Goal: Leave review/rating: Leave review/rating

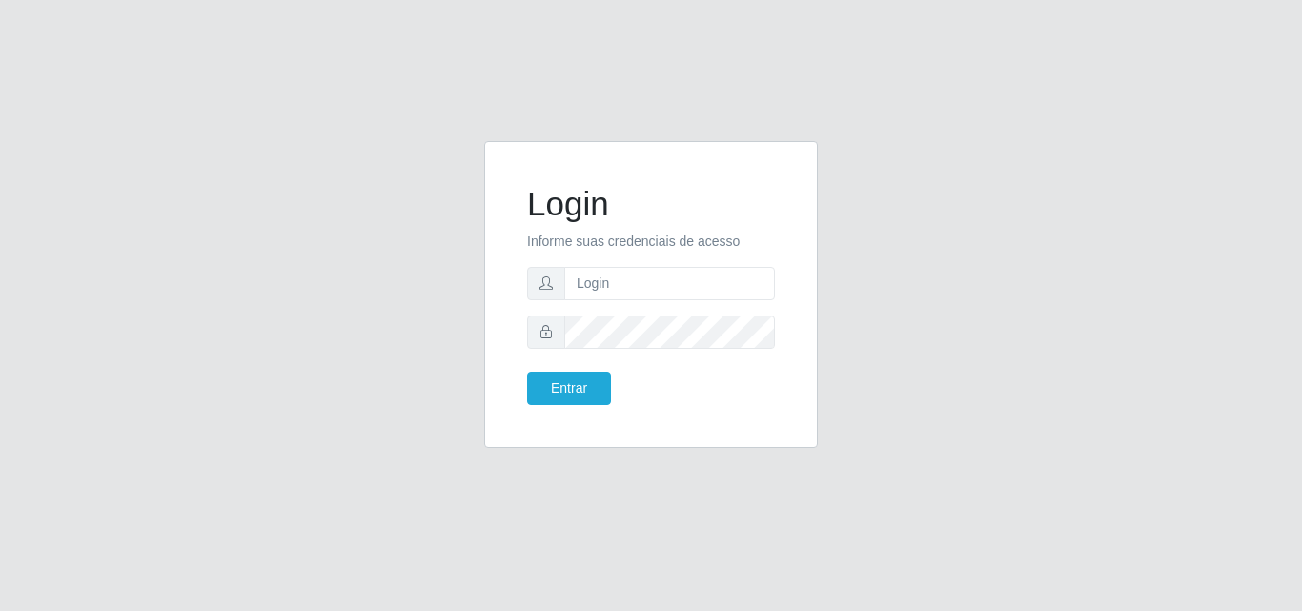
click at [640, 286] on input "text" at bounding box center [669, 283] width 211 height 33
type input "vitoria@saullus"
click at [527, 372] on button "Entrar" at bounding box center [569, 388] width 84 height 33
click at [557, 393] on button "Entrar" at bounding box center [569, 388] width 84 height 33
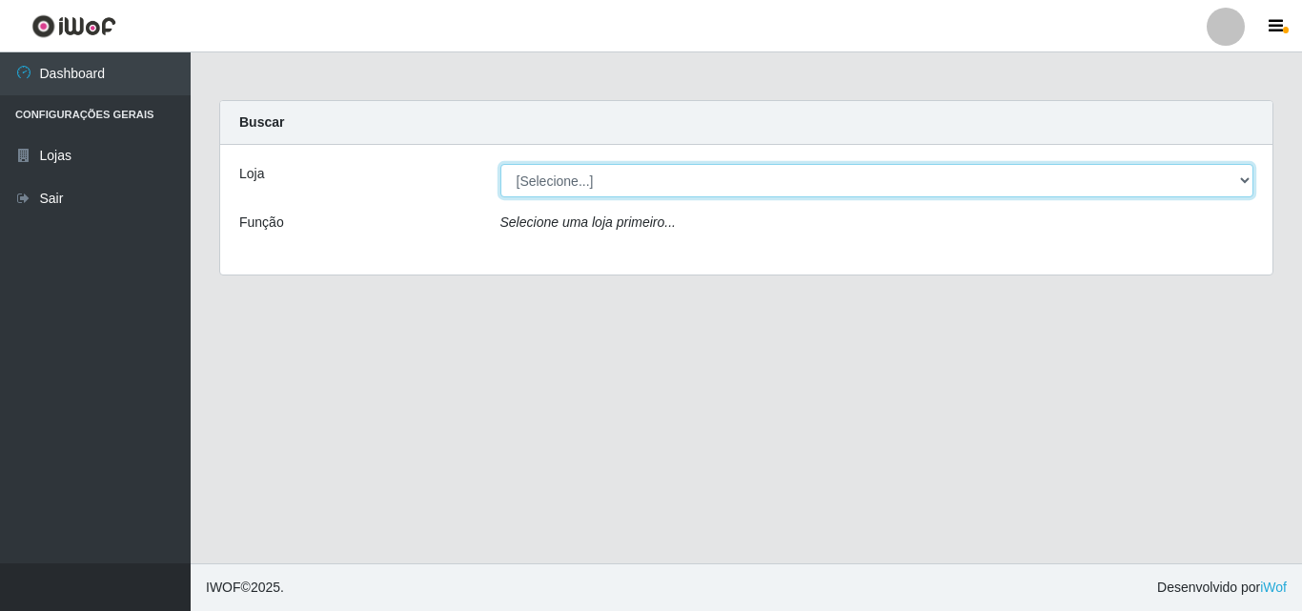
click at [788, 174] on select "[Selecione...] Saullus Supermercados" at bounding box center [877, 180] width 754 height 33
select select "423"
click at [500, 164] on select "[Selecione...] Saullus Supermercados" at bounding box center [877, 180] width 754 height 33
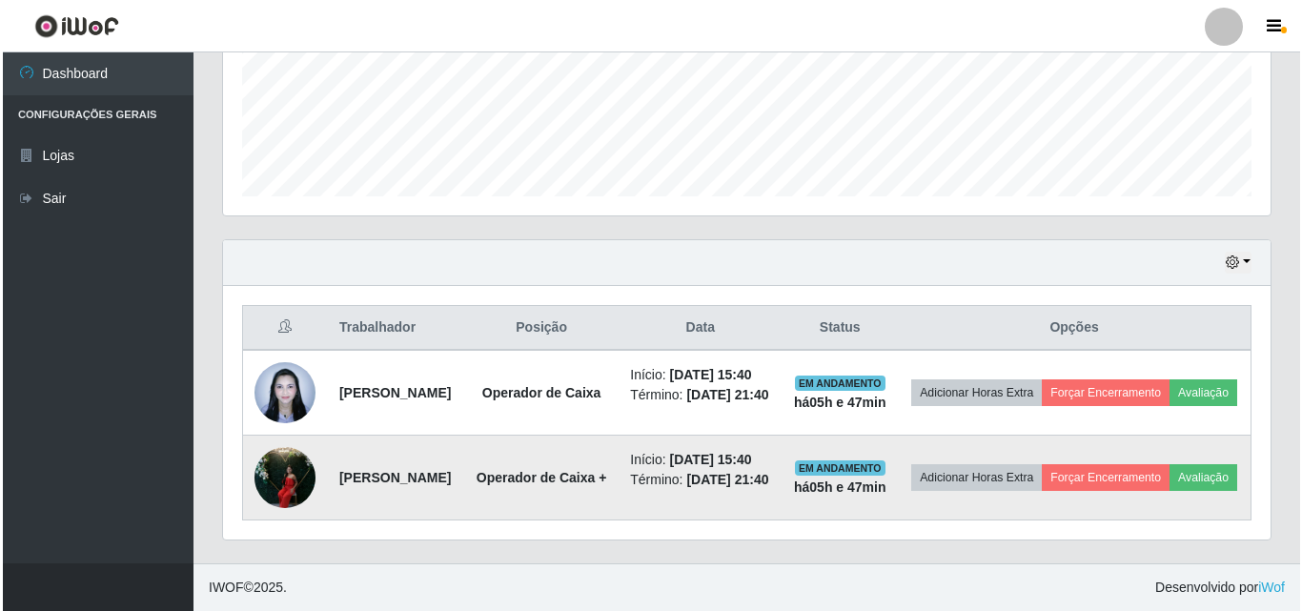
scroll to position [514, 0]
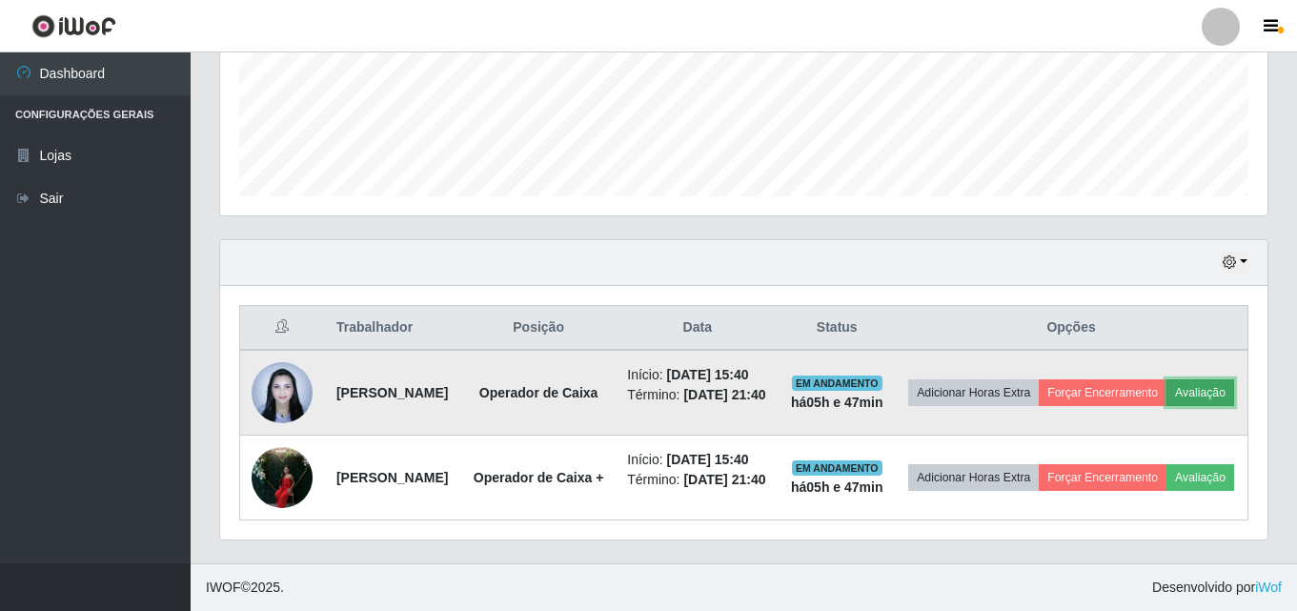
click at [1167, 397] on button "Avaliação" at bounding box center [1201, 392] width 68 height 27
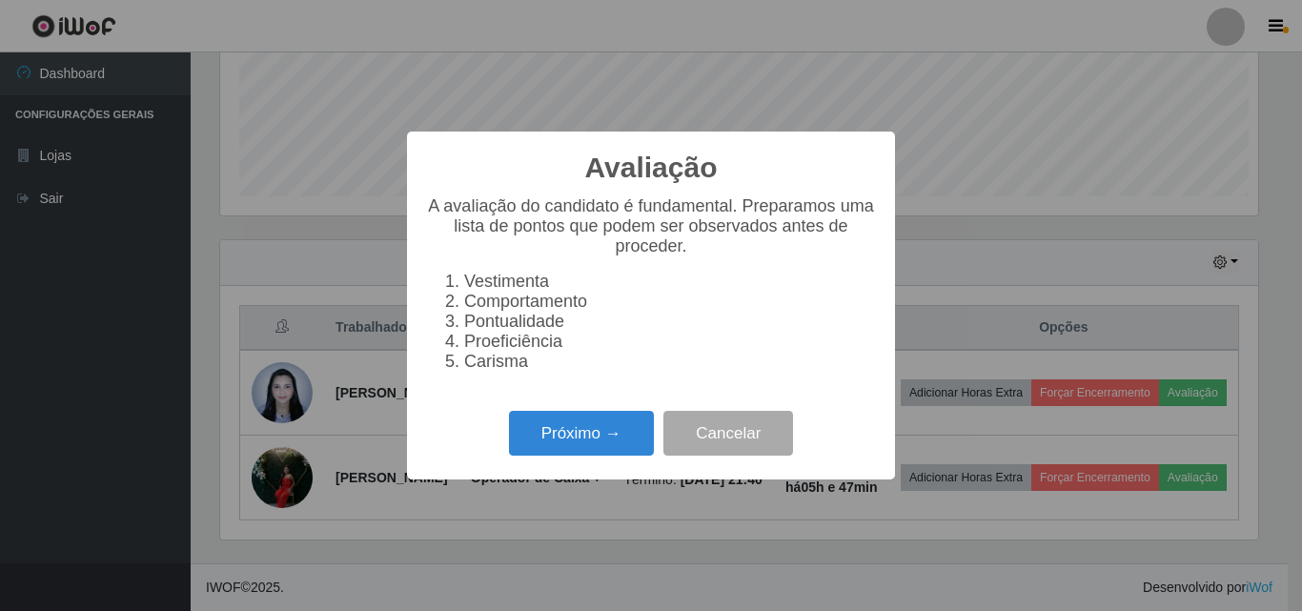
scroll to position [396, 1038]
click at [561, 444] on button "Próximo →" at bounding box center [581, 433] width 145 height 45
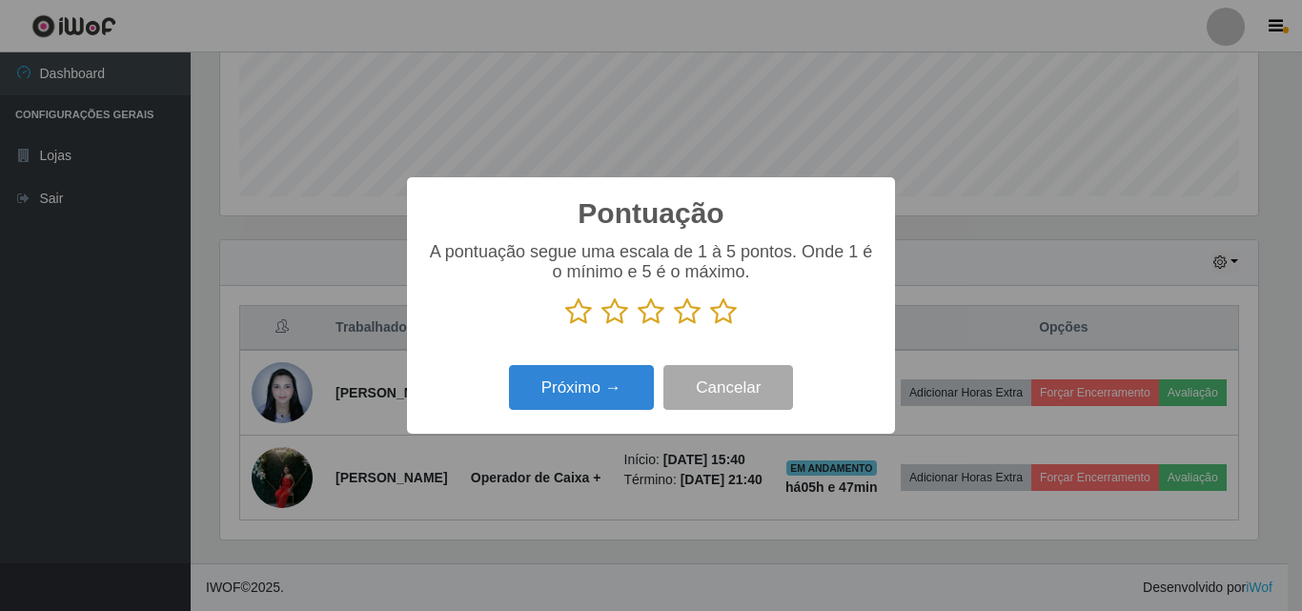
scroll to position [952814, 952171]
drag, startPoint x: 724, startPoint y: 320, endPoint x: 701, endPoint y: 328, distance: 25.0
click at [724, 319] on icon at bounding box center [723, 311] width 27 height 29
click at [710, 326] on input "radio" at bounding box center [710, 326] width 0 height 0
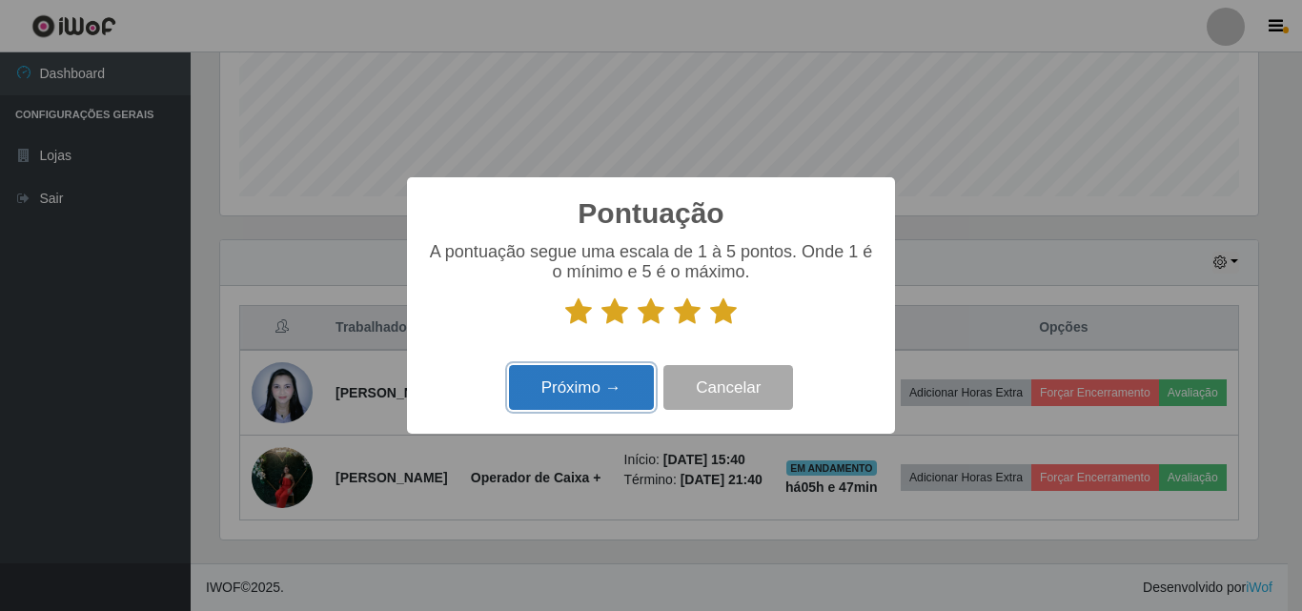
click at [618, 397] on button "Próximo →" at bounding box center [581, 387] width 145 height 45
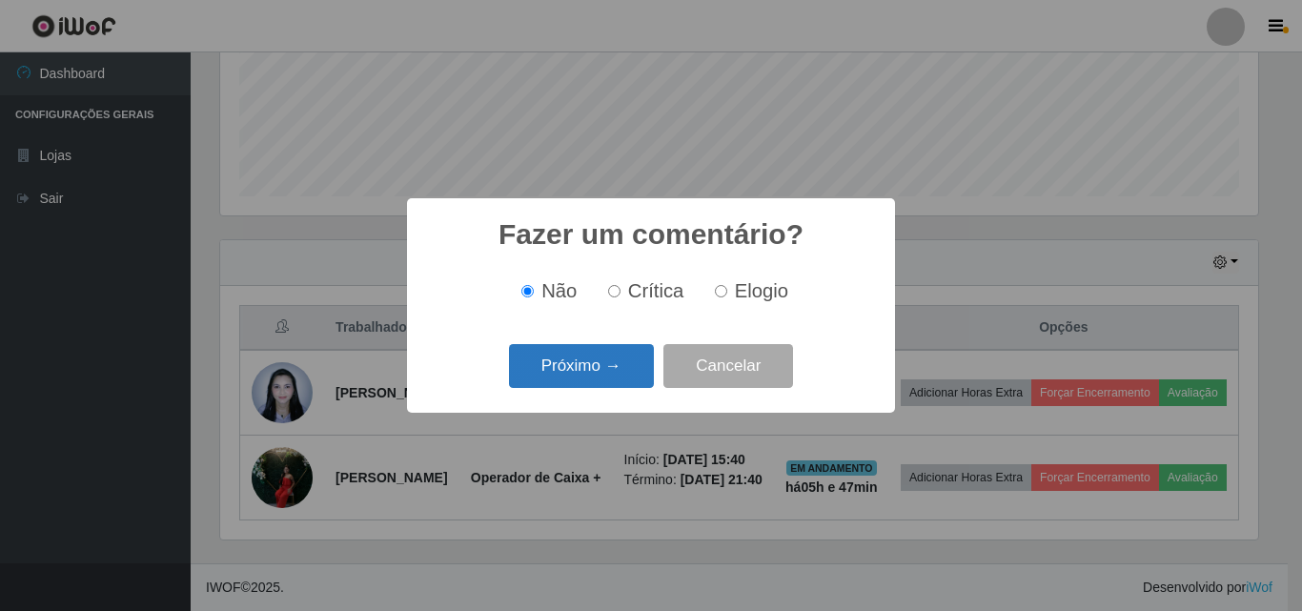
click at [629, 363] on button "Próximo →" at bounding box center [581, 366] width 145 height 45
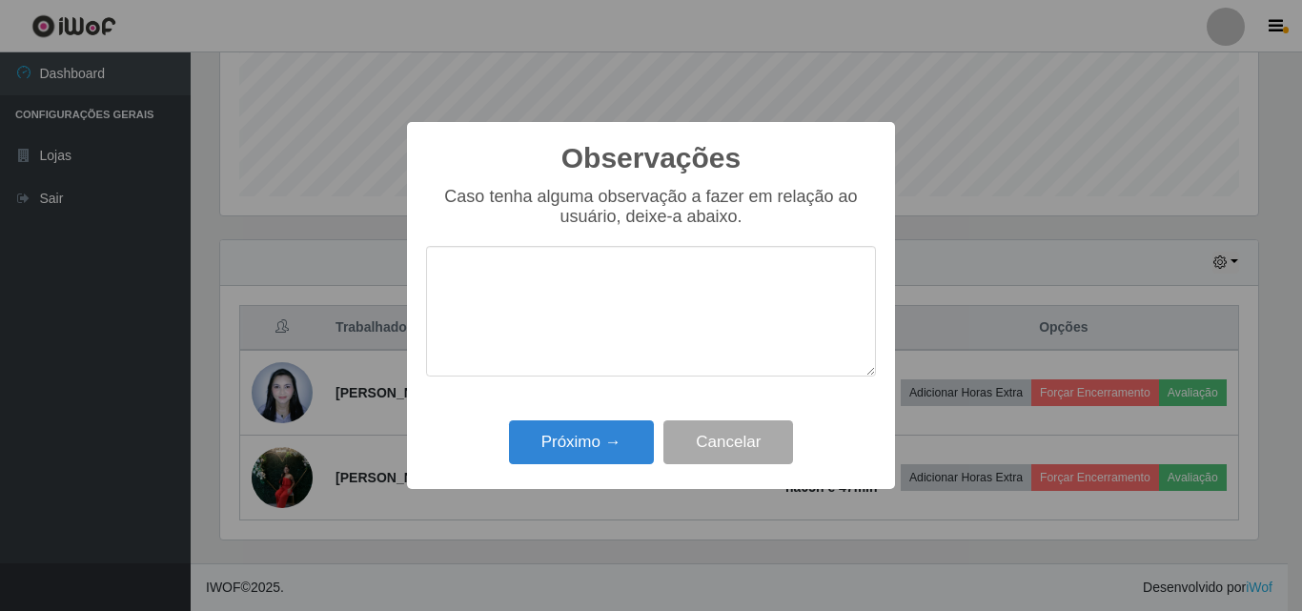
click at [635, 329] on textarea at bounding box center [651, 311] width 450 height 131
drag, startPoint x: 627, startPoint y: 291, endPoint x: 438, endPoint y: 281, distance: 189.0
click at [438, 281] on textarea "Otimo profissional" at bounding box center [651, 311] width 450 height 131
type textarea "Otimo profissional"
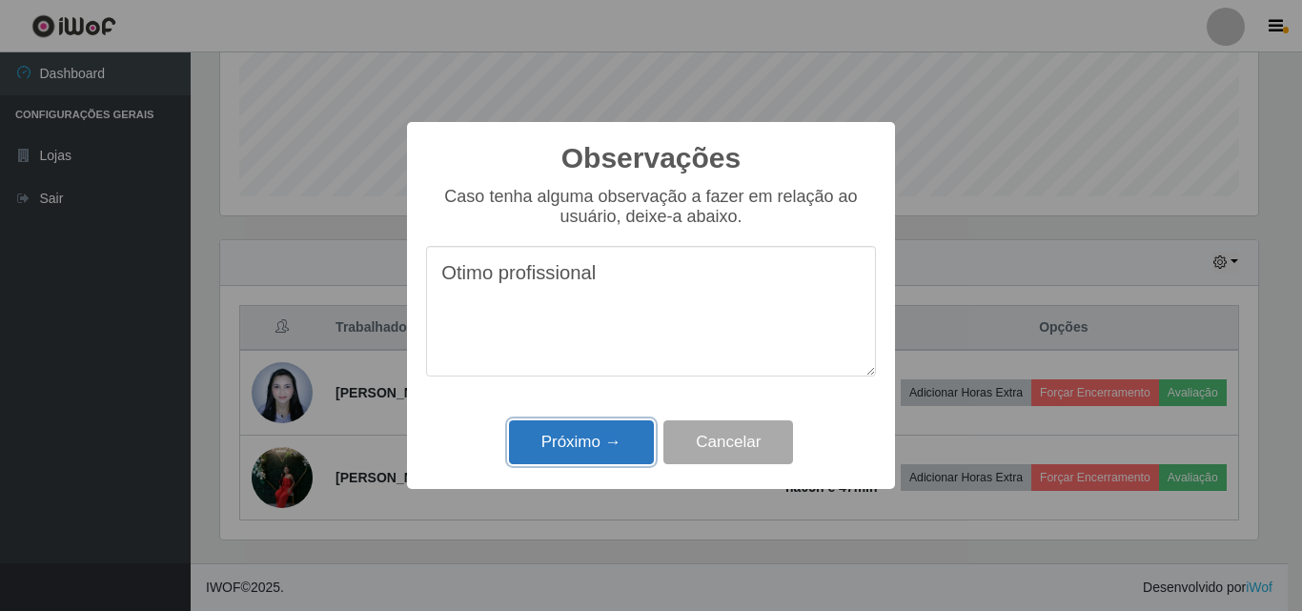
click at [589, 464] on button "Próximo →" at bounding box center [581, 442] width 145 height 45
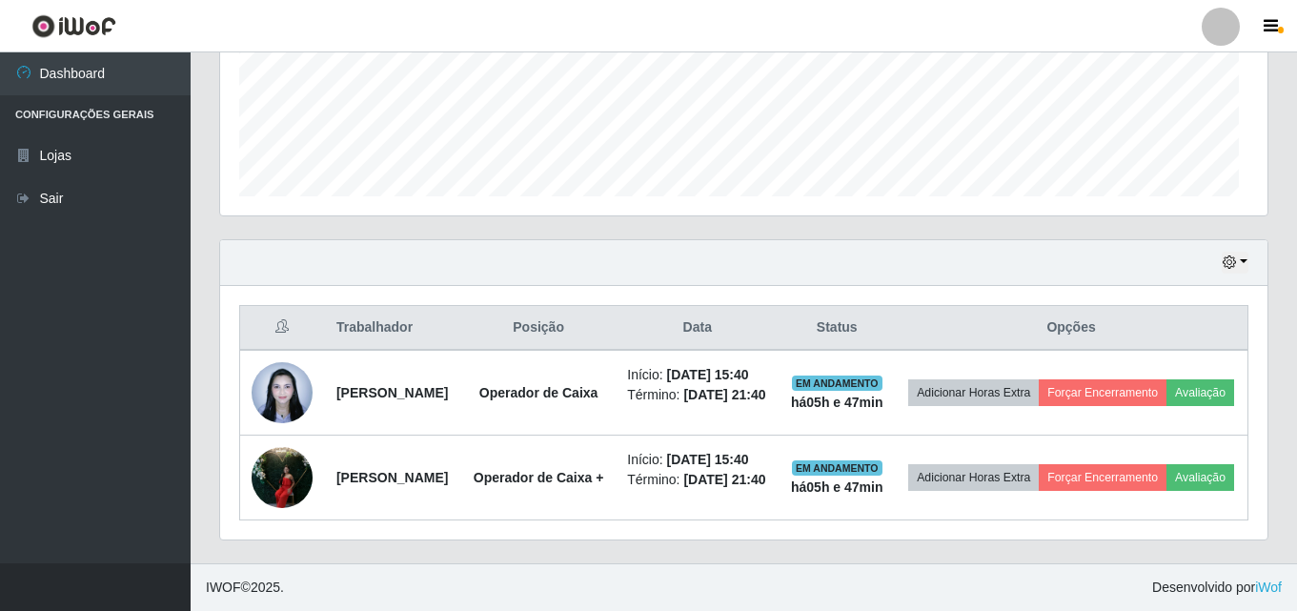
scroll to position [396, 1048]
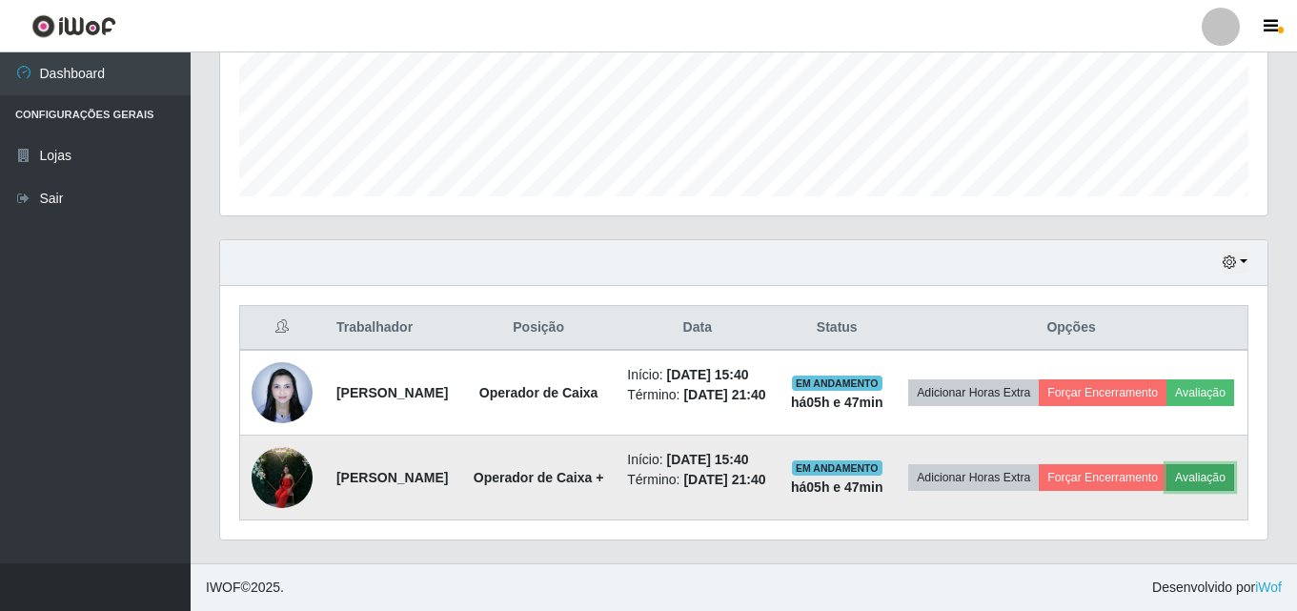
click at [1167, 486] on button "Avaliação" at bounding box center [1201, 477] width 68 height 27
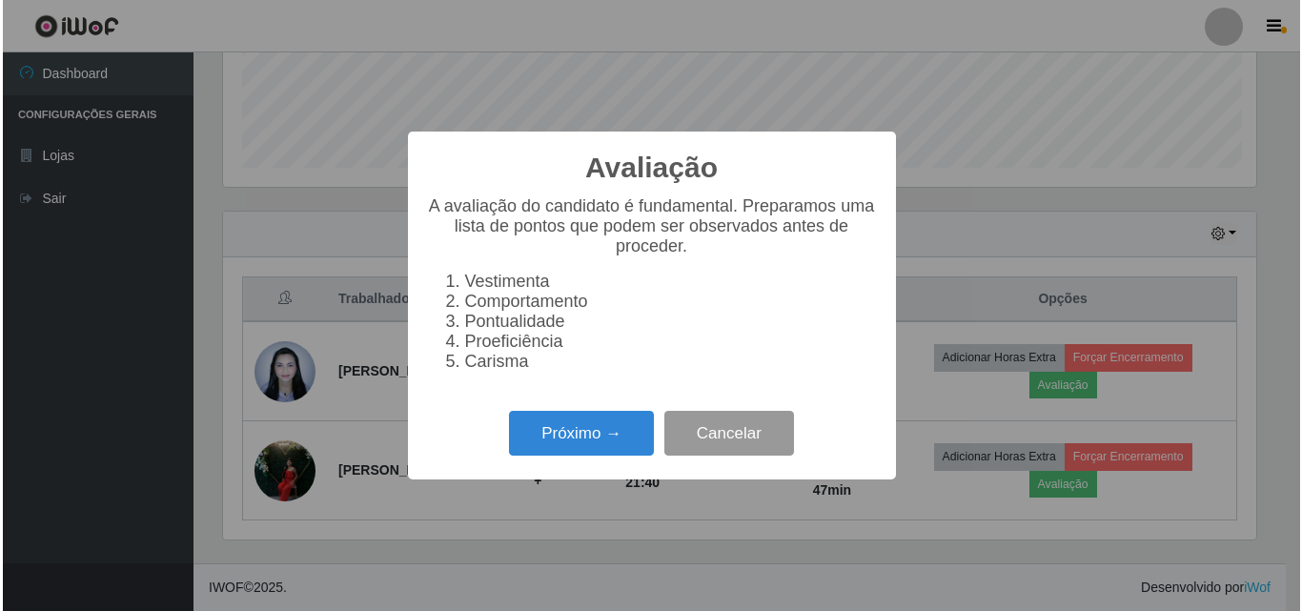
scroll to position [396, 1038]
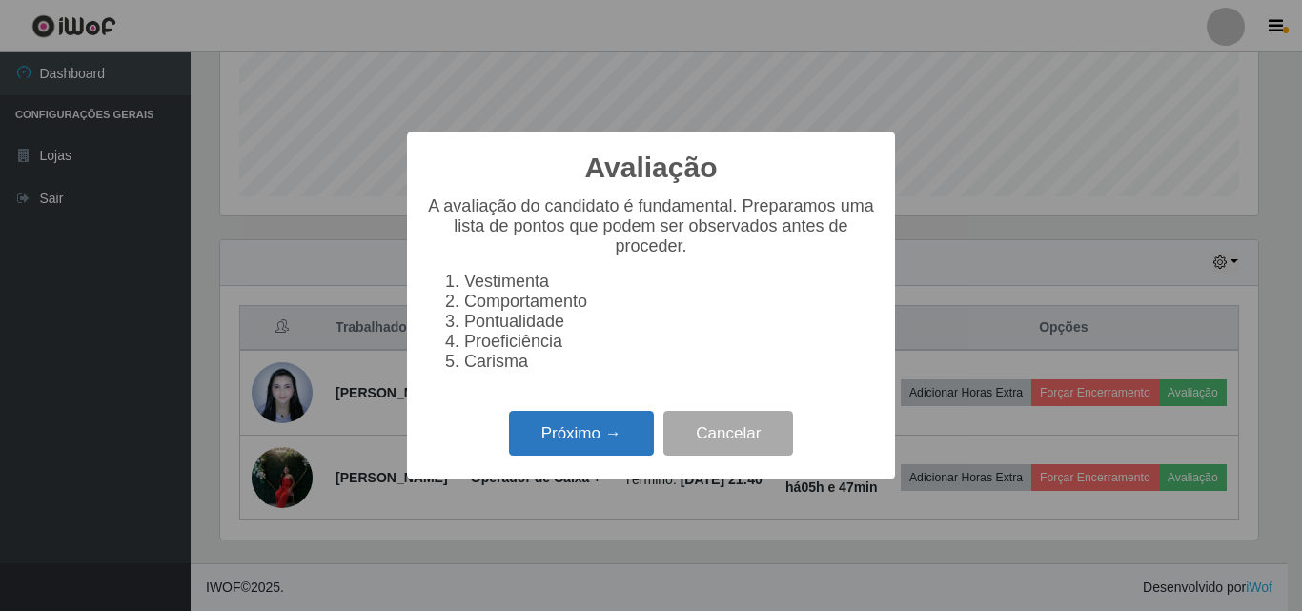
click at [558, 427] on button "Próximo →" at bounding box center [581, 433] width 145 height 45
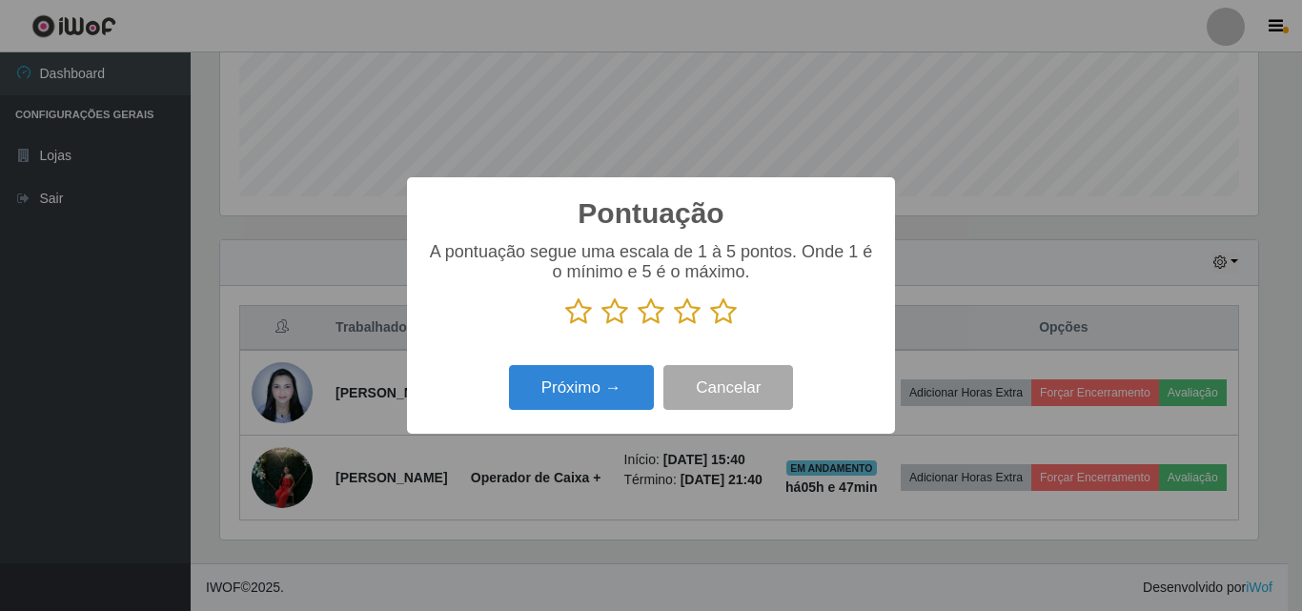
scroll to position [952814, 952171]
click at [738, 315] on p at bounding box center [651, 311] width 450 height 29
click at [729, 316] on icon at bounding box center [723, 311] width 27 height 29
click at [710, 326] on input "radio" at bounding box center [710, 326] width 0 height 0
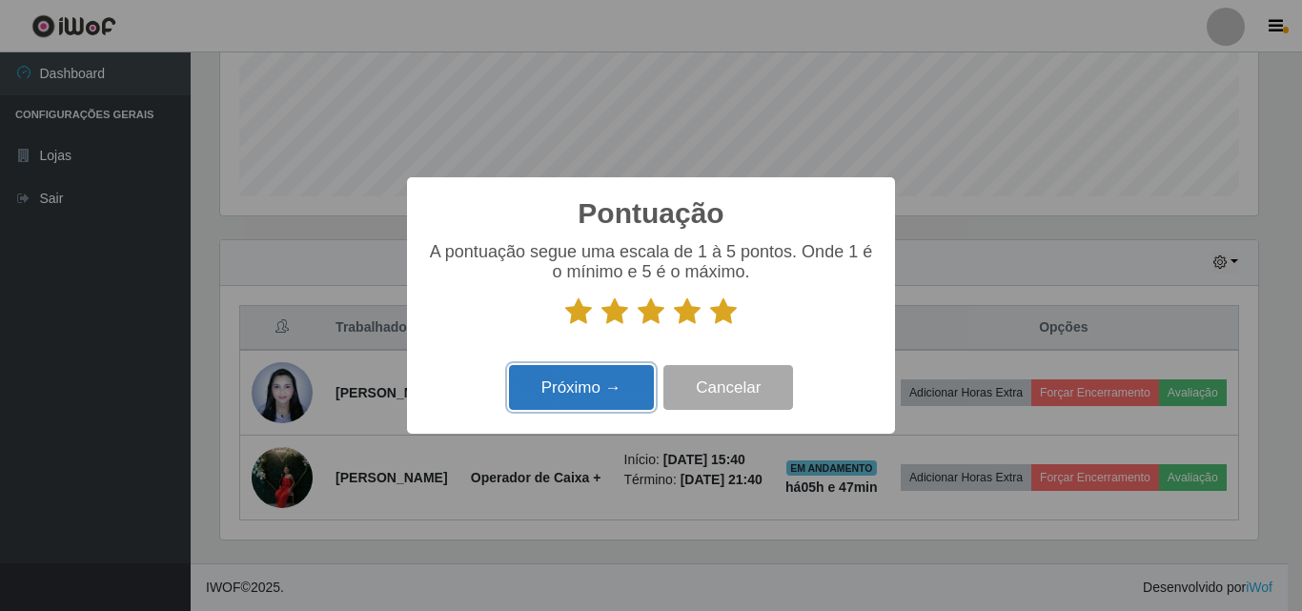
click at [614, 384] on button "Próximo →" at bounding box center [581, 387] width 145 height 45
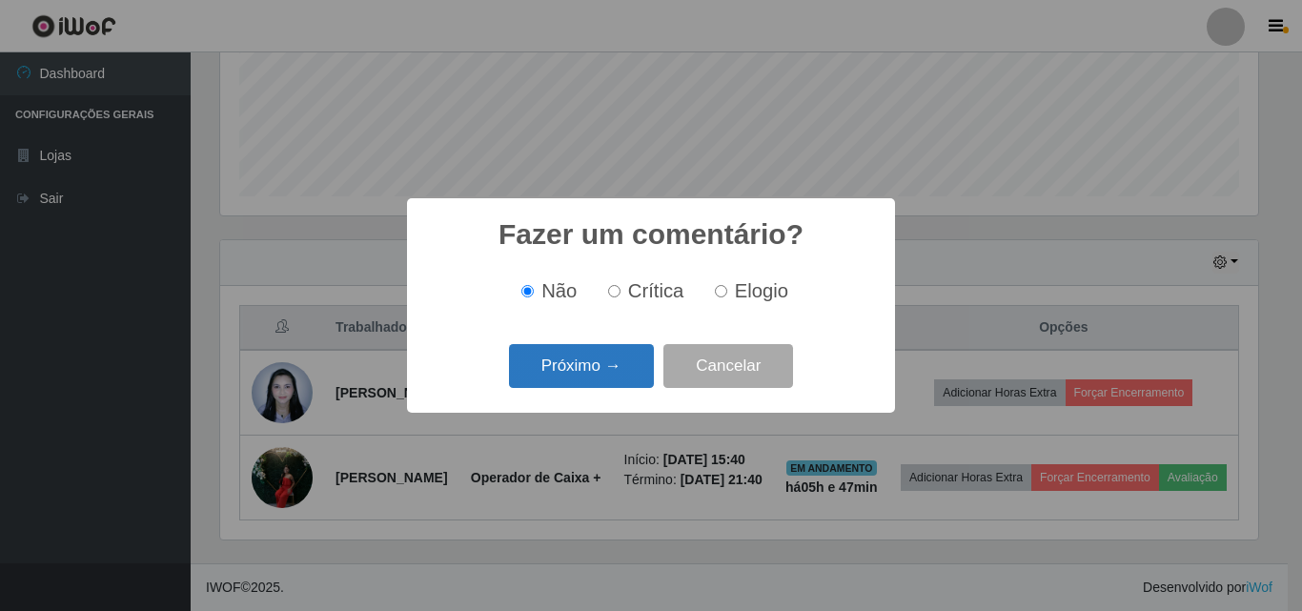
click at [617, 375] on button "Próximo →" at bounding box center [581, 366] width 145 height 45
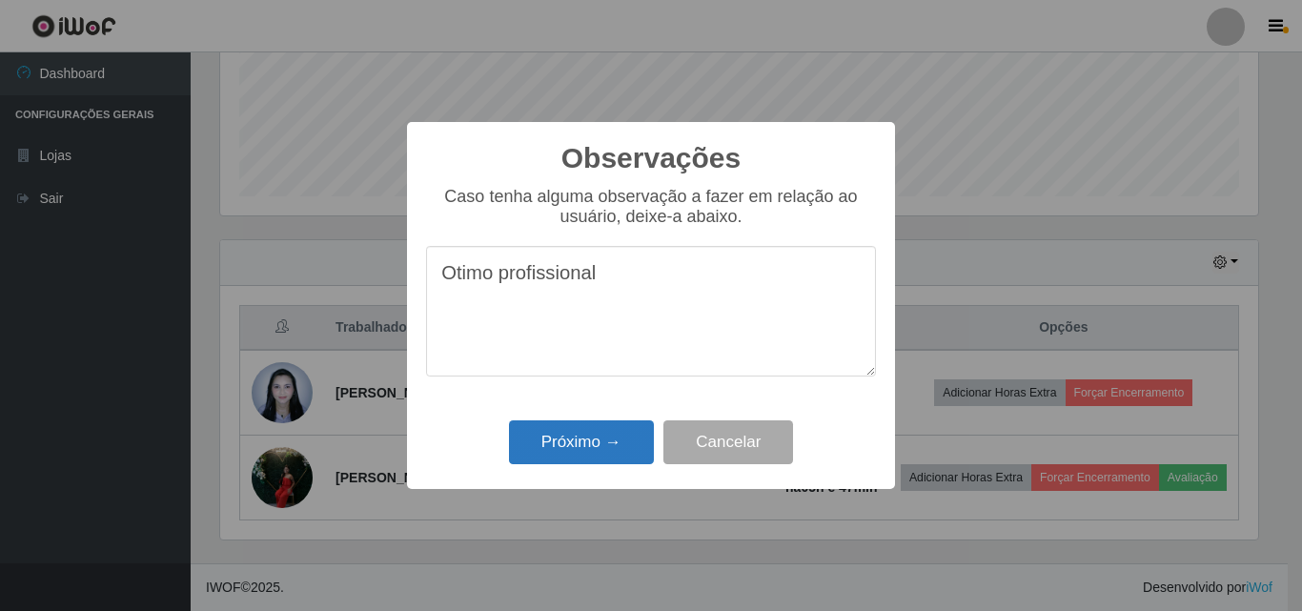
type textarea "Otimo profissional"
click at [622, 433] on button "Próximo →" at bounding box center [581, 442] width 145 height 45
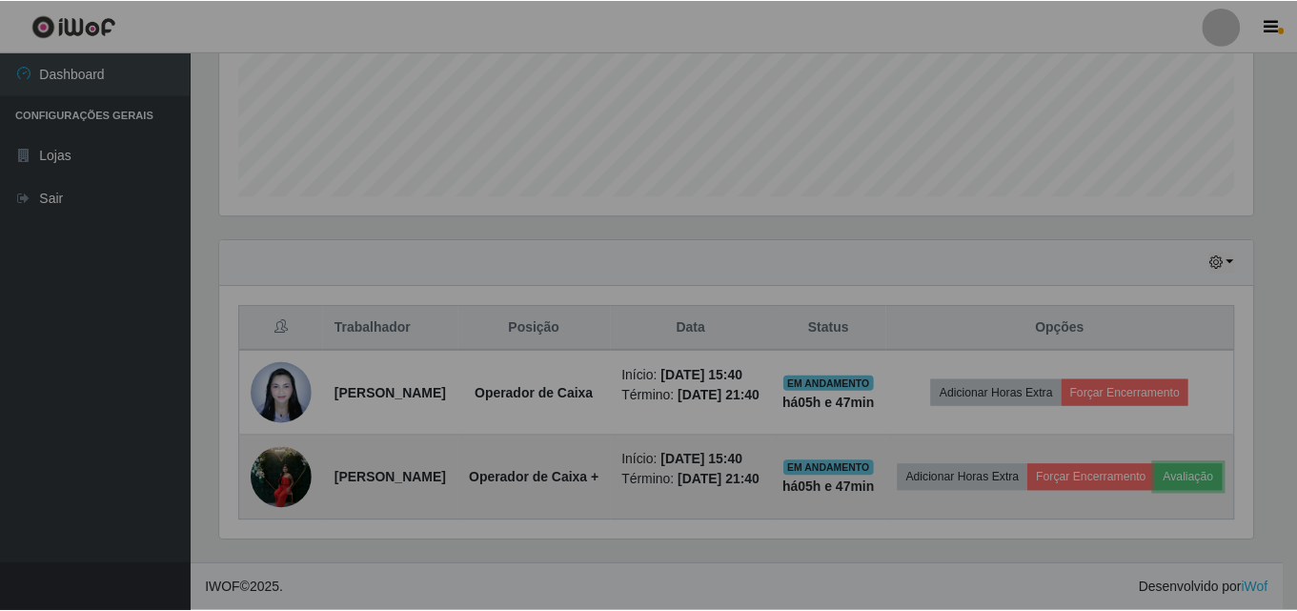
scroll to position [396, 1048]
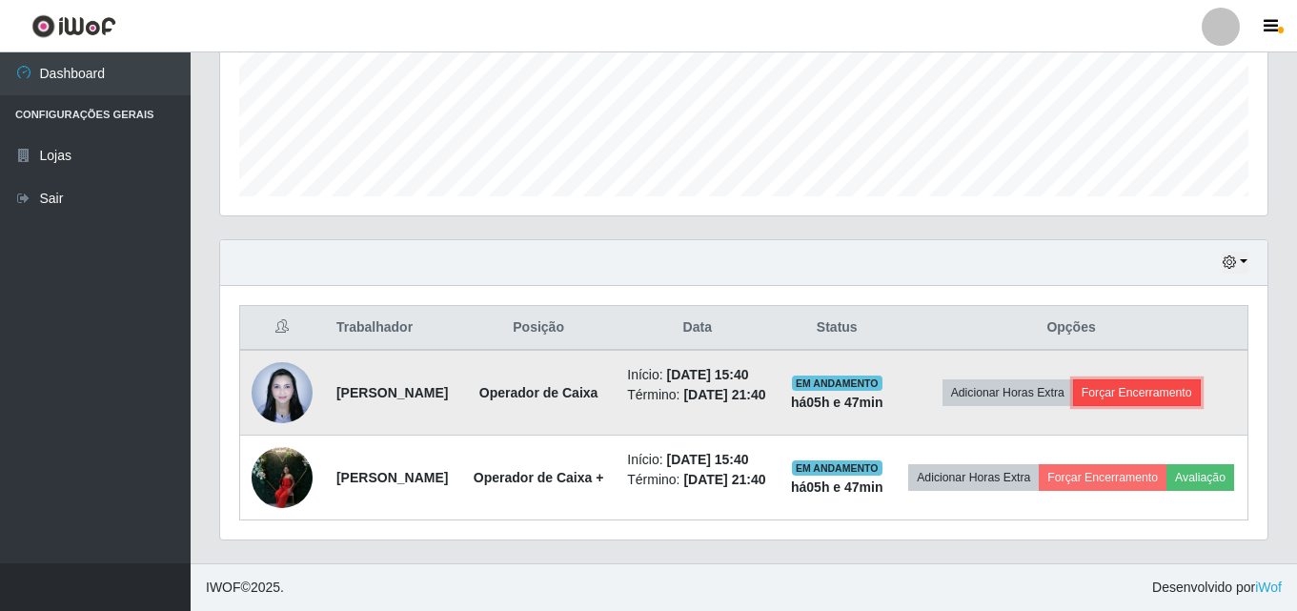
click at [1152, 379] on button "Forçar Encerramento" at bounding box center [1137, 392] width 128 height 27
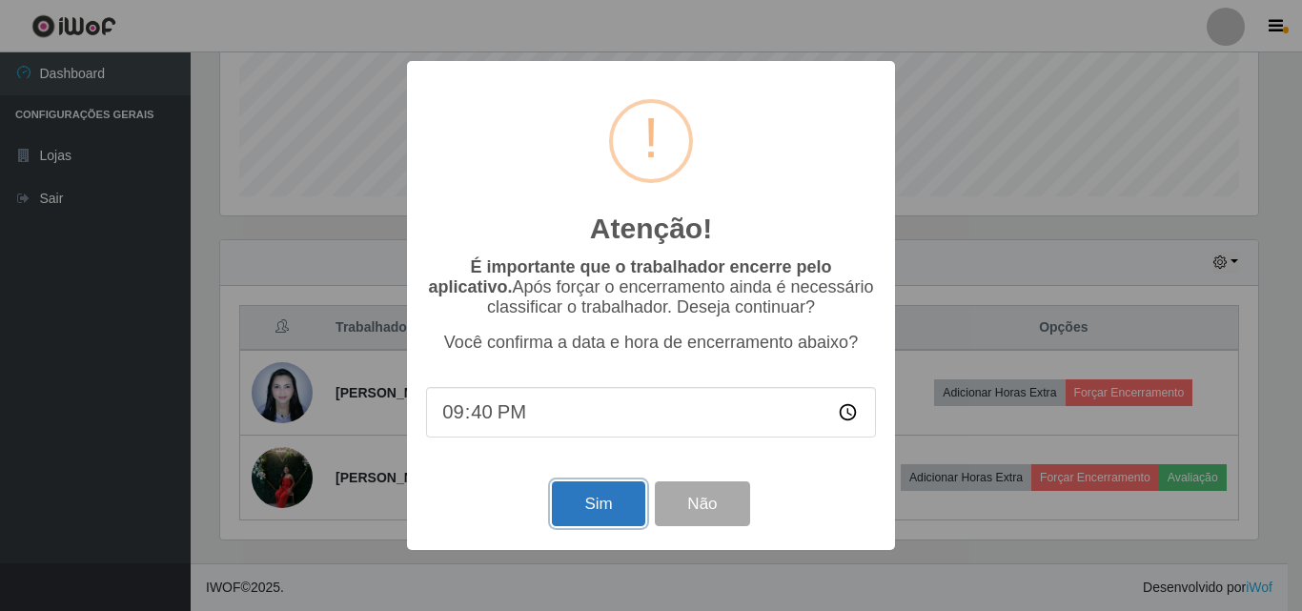
click at [621, 511] on button "Sim" at bounding box center [598, 503] width 92 height 45
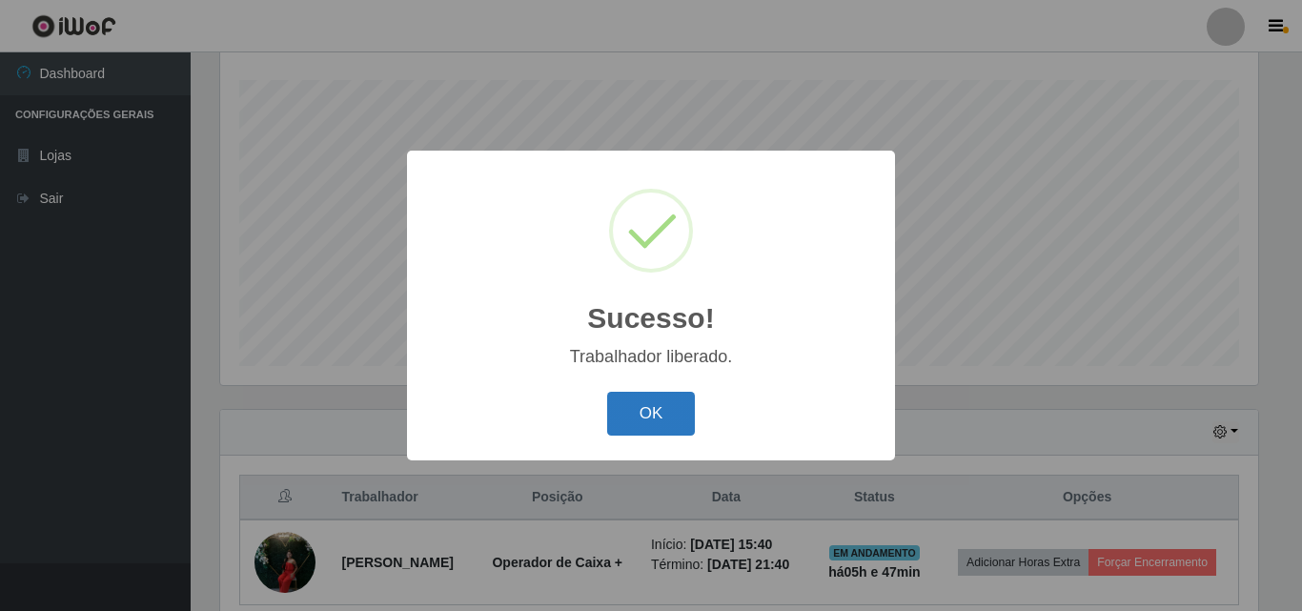
click at [638, 413] on button "OK" at bounding box center [651, 414] width 89 height 45
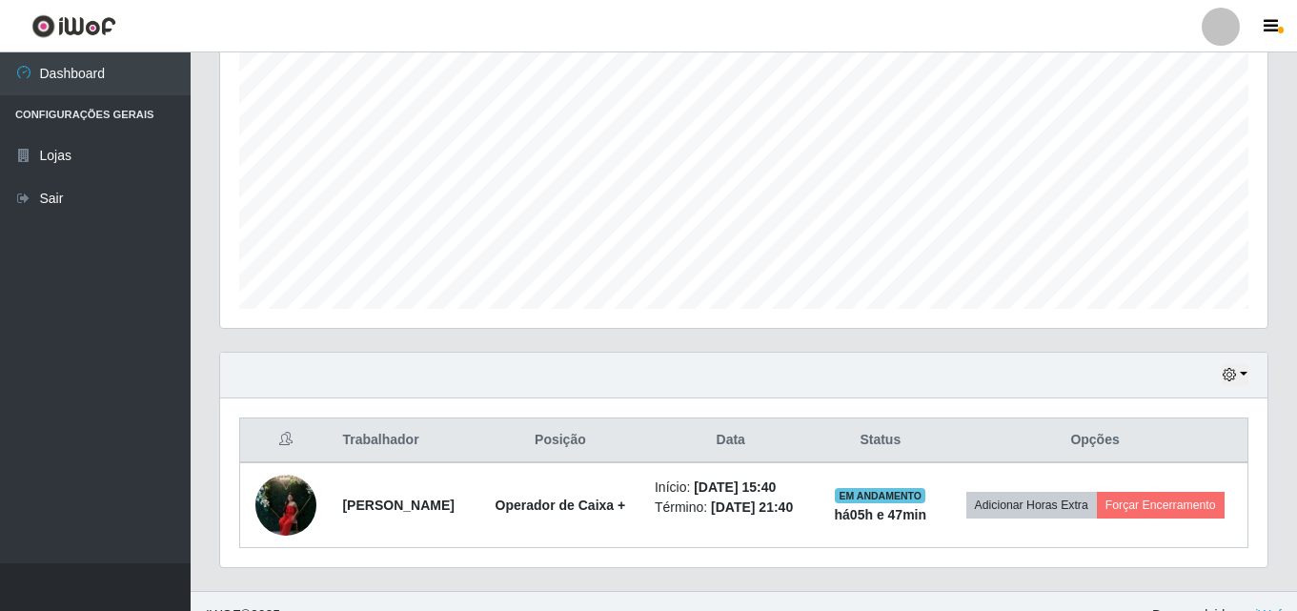
scroll to position [400, 0]
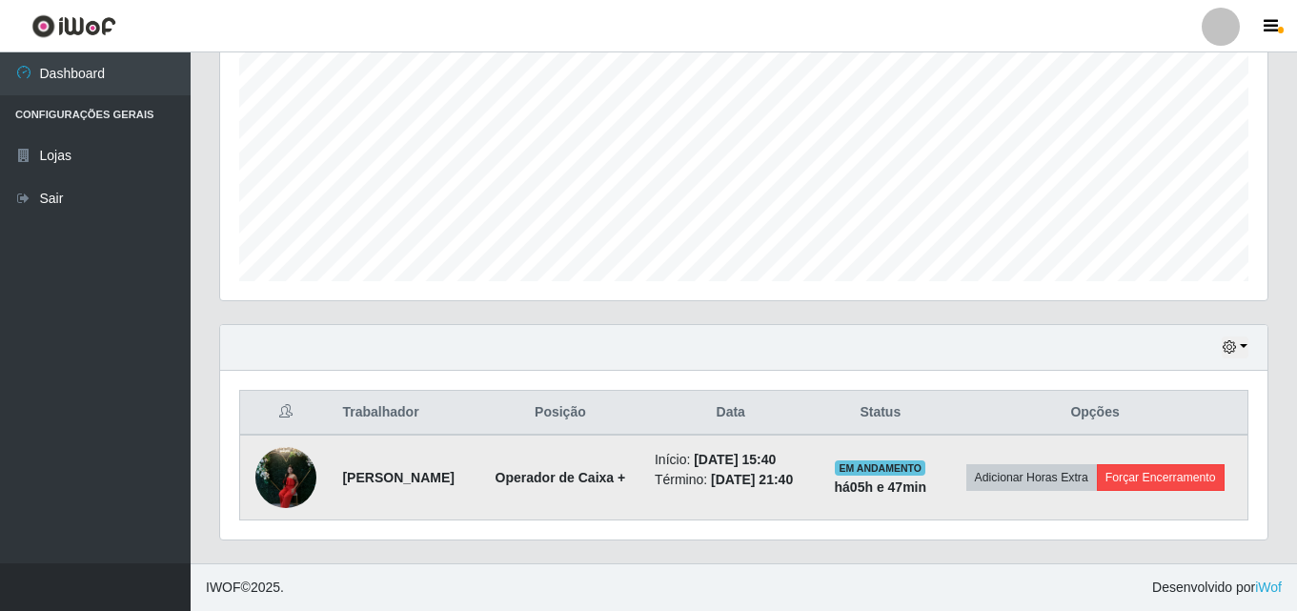
drag, startPoint x: 1142, startPoint y: 494, endPoint x: 1151, endPoint y: 483, distance: 13.5
click at [1144, 492] on td "Adicionar Horas Extra Forçar Encerramento" at bounding box center [1095, 478] width 305 height 86
click at [1151, 481] on button "Forçar Encerramento" at bounding box center [1161, 477] width 128 height 27
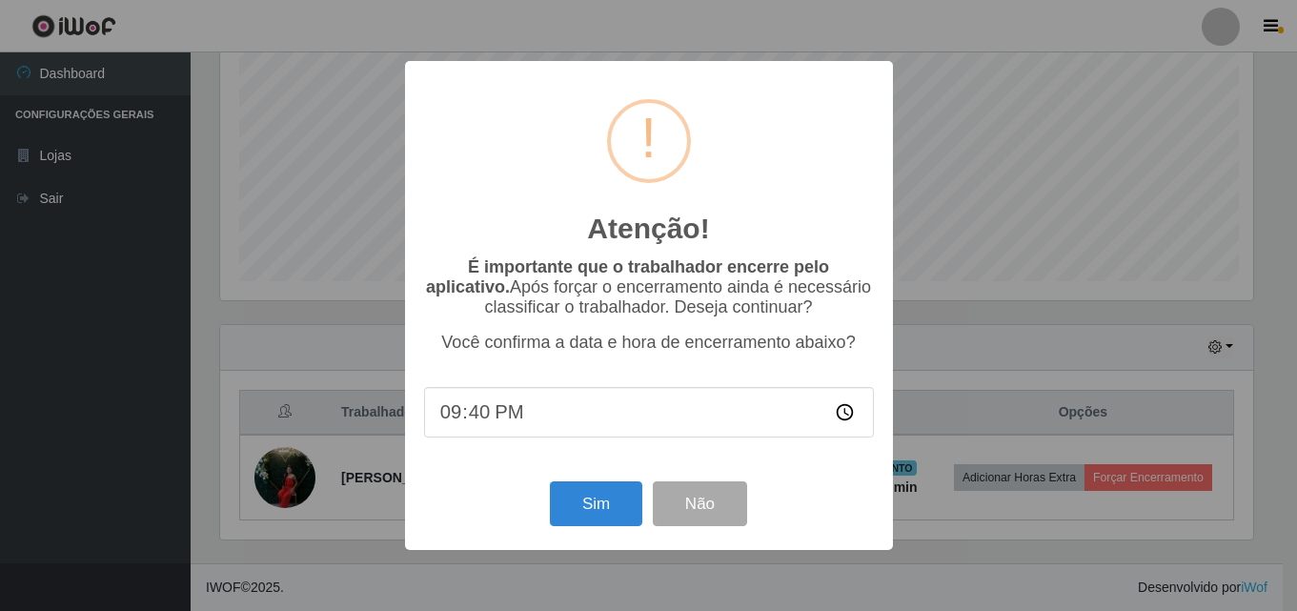
scroll to position [396, 1038]
click at [622, 511] on button "Sim" at bounding box center [598, 503] width 92 height 45
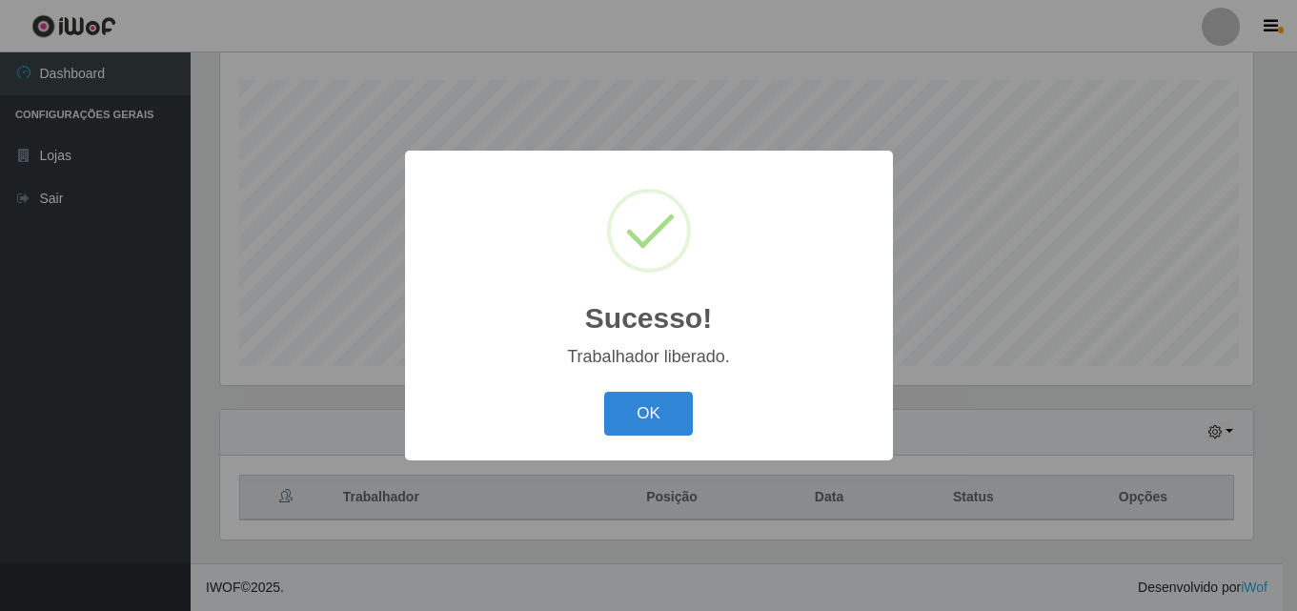
scroll to position [0, 0]
click at [644, 403] on button "OK" at bounding box center [651, 414] width 89 height 45
